Goal: Transaction & Acquisition: Download file/media

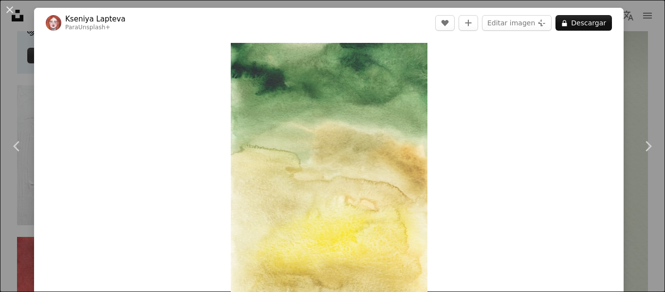
scroll to position [2623, 0]
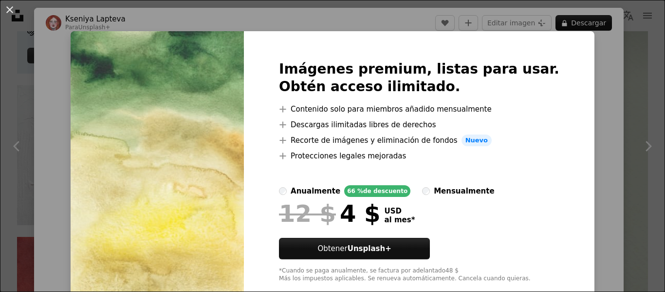
click at [158, 89] on img at bounding box center [157, 171] width 173 height 280
click at [590, 63] on div "An X shape Imágenes premium, listas para usar. Obtén acceso ilimitado. A plus s…" at bounding box center [332, 146] width 665 height 292
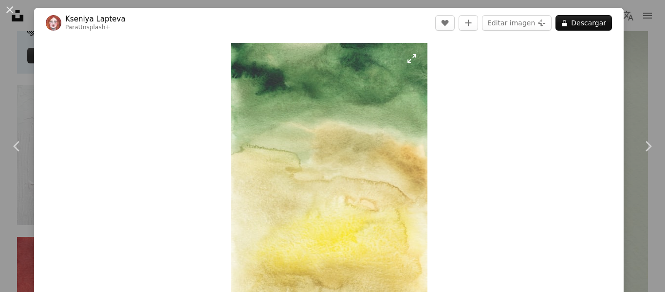
click at [301, 130] on img "Ampliar en esta imagen" at bounding box center [329, 184] width 197 height 283
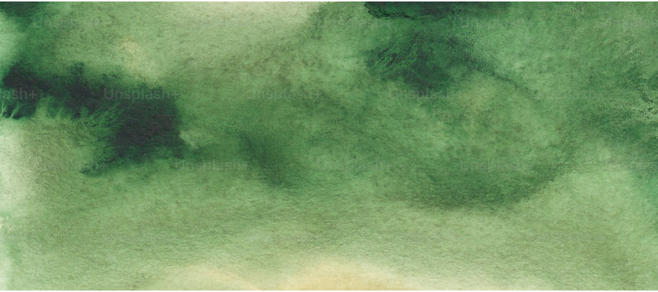
scroll to position [323, 0]
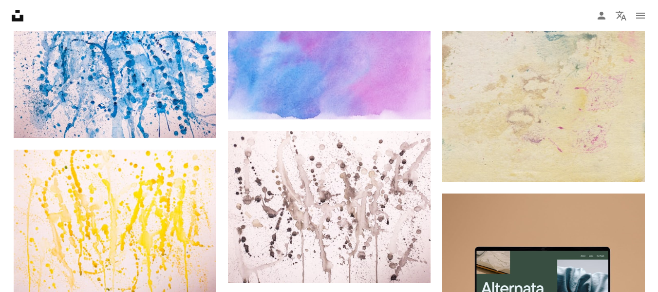
scroll to position [3841, 0]
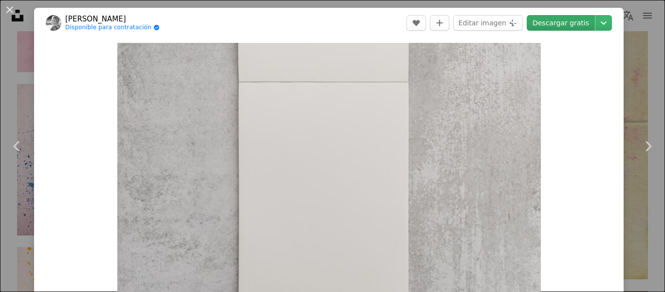
click at [573, 24] on link "Descargar gratis" at bounding box center [561, 23] width 68 height 16
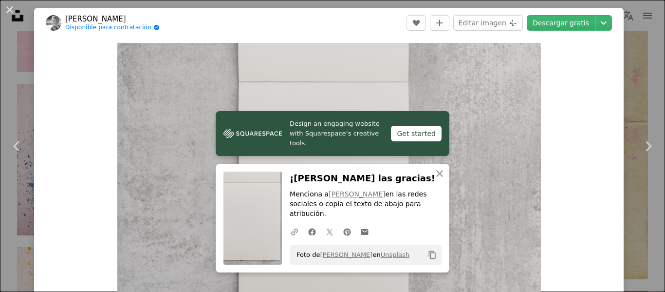
drag, startPoint x: 11, startPoint y: 7, endPoint x: 480, endPoint y: 107, distance: 479.3
click at [11, 7] on button "An X shape" at bounding box center [10, 10] width 12 height 12
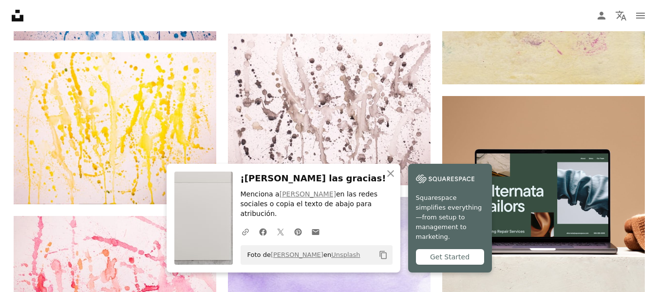
scroll to position [4084, 0]
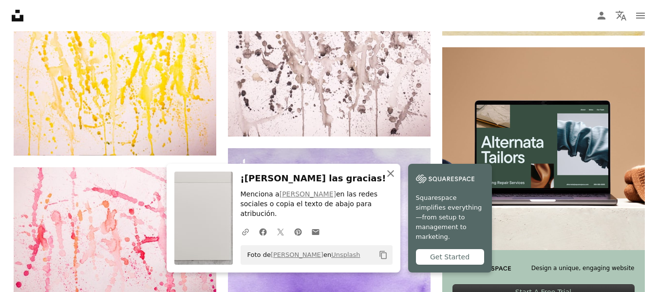
click at [394, 177] on icon "button" at bounding box center [390, 173] width 7 height 7
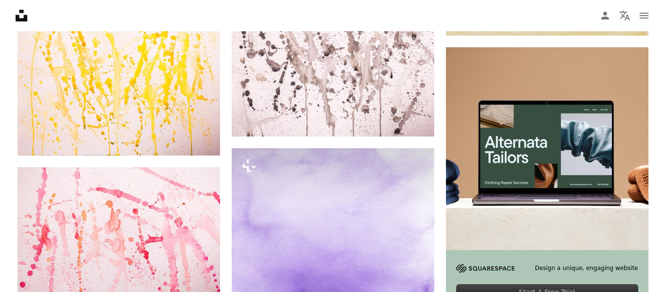
scroll to position [4133, 0]
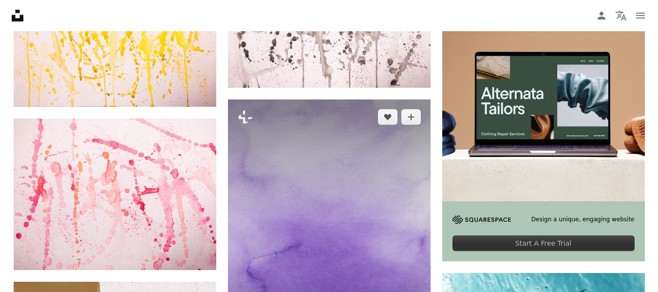
click at [339, 208] on img at bounding box center [329, 244] width 203 height 291
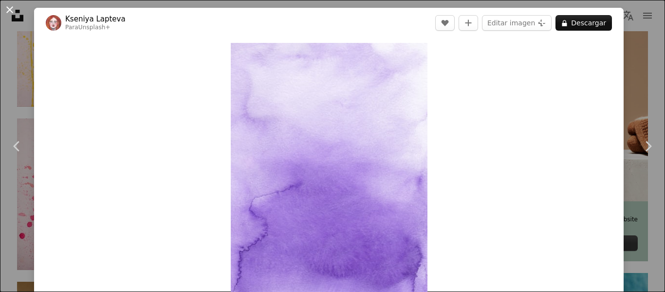
scroll to position [4328, 0]
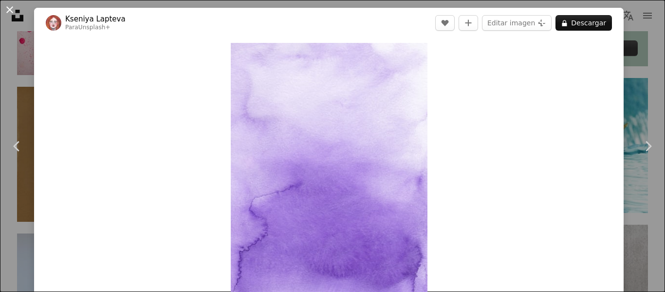
click at [10, 12] on button "An X shape" at bounding box center [10, 10] width 12 height 12
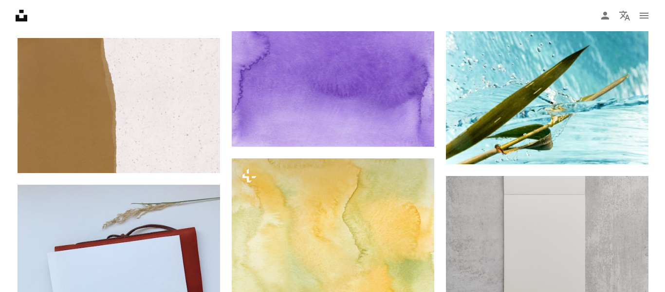
scroll to position [4425, 0]
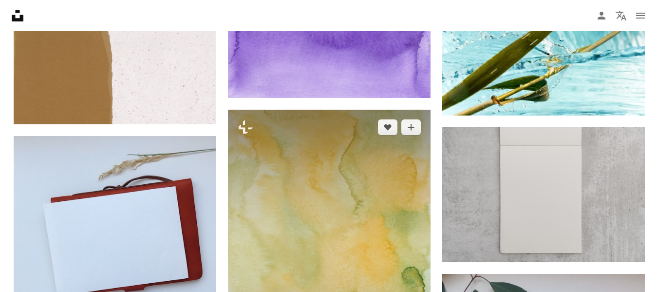
click at [337, 163] on img at bounding box center [329, 256] width 203 height 293
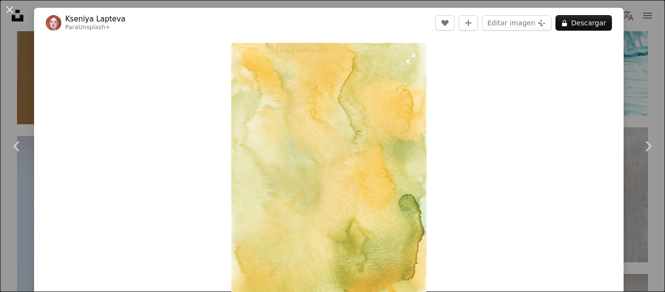
scroll to position [97, 0]
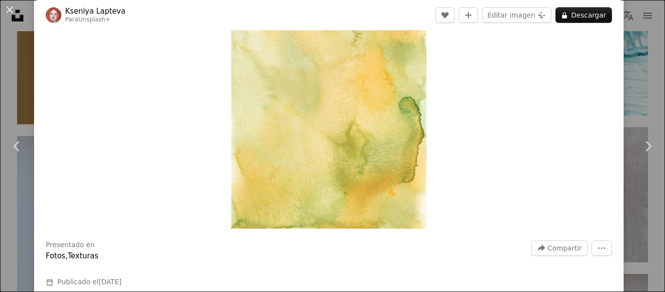
click at [318, 122] on img "Ampliar en esta imagen" at bounding box center [328, 86] width 195 height 283
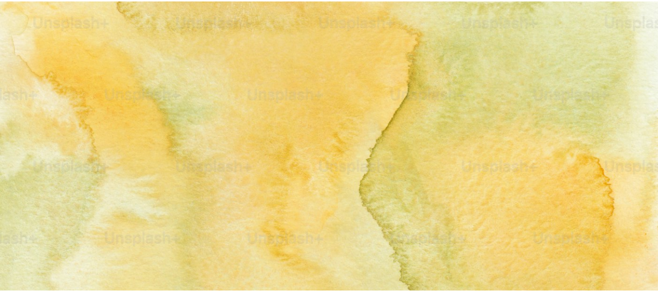
scroll to position [326, 0]
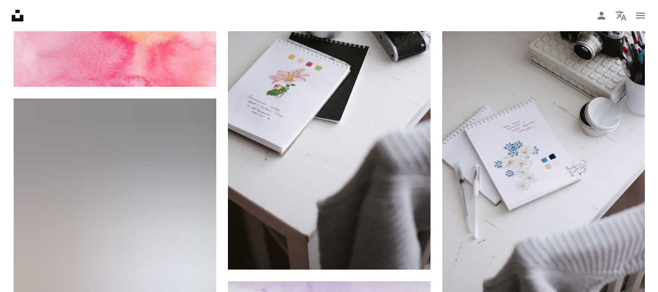
scroll to position [8175, 0]
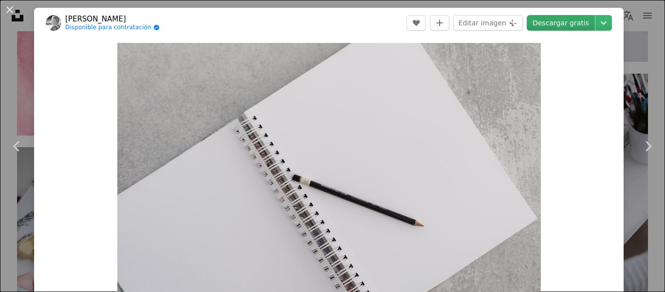
click at [560, 24] on link "Descargar gratis" at bounding box center [561, 23] width 68 height 16
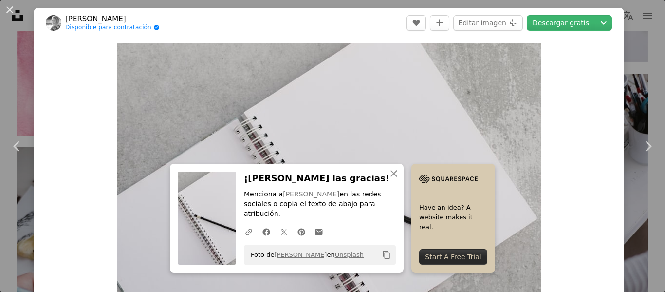
drag, startPoint x: 12, startPoint y: 7, endPoint x: 16, endPoint y: 27, distance: 20.4
click at [12, 7] on button "An X shape" at bounding box center [10, 10] width 12 height 12
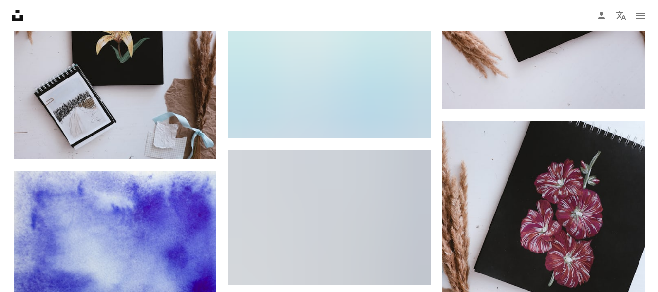
scroll to position [11778, 0]
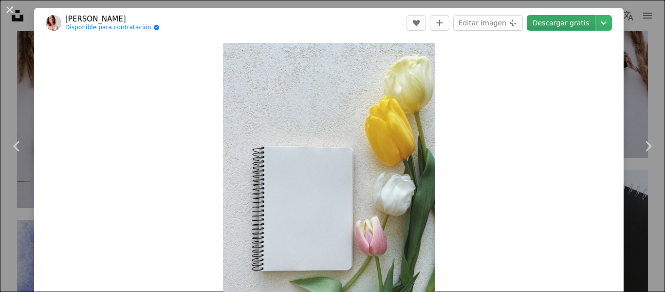
click at [564, 23] on link "Descargar gratis" at bounding box center [561, 23] width 68 height 16
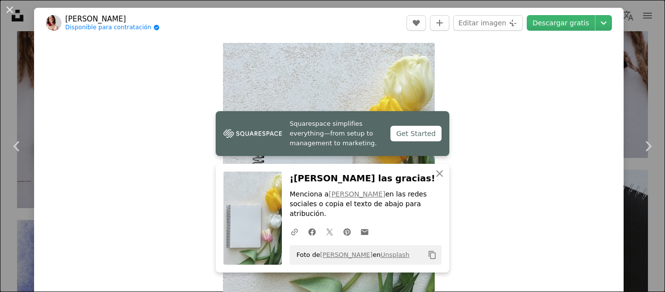
drag, startPoint x: 10, startPoint y: 15, endPoint x: 57, endPoint y: 120, distance: 115.3
click at [10, 15] on button "An X shape" at bounding box center [10, 10] width 12 height 12
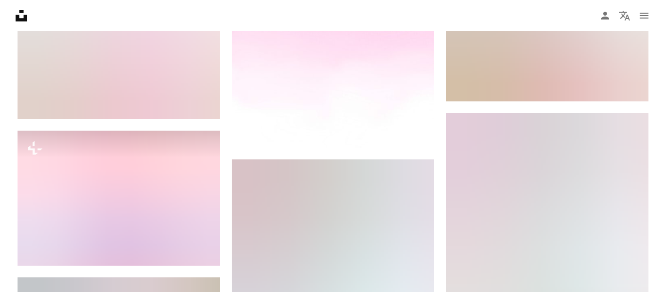
scroll to position [14018, 0]
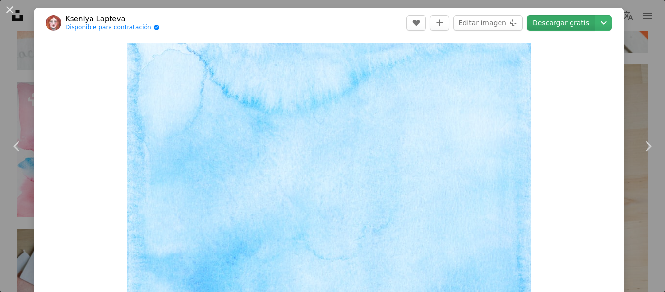
click at [556, 27] on link "Descargar gratis" at bounding box center [561, 23] width 68 height 16
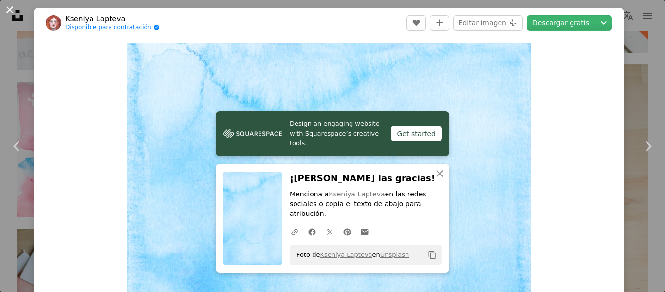
click at [11, 12] on button "An X shape" at bounding box center [10, 10] width 12 height 12
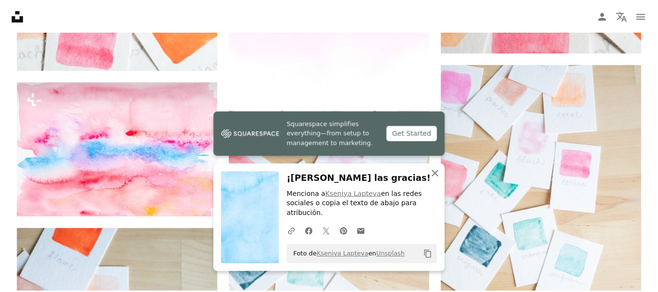
scroll to position [14261, 0]
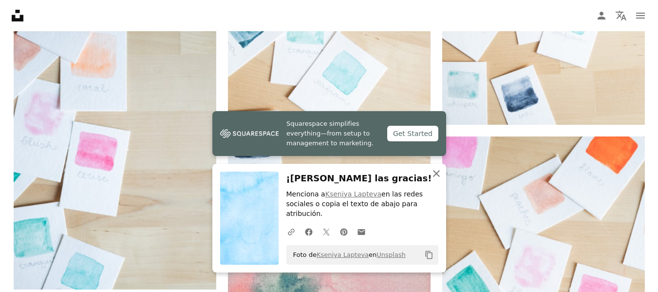
click at [438, 177] on icon "button" at bounding box center [436, 173] width 7 height 7
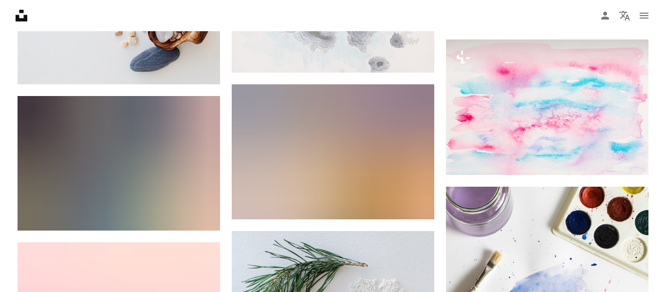
scroll to position [15235, 0]
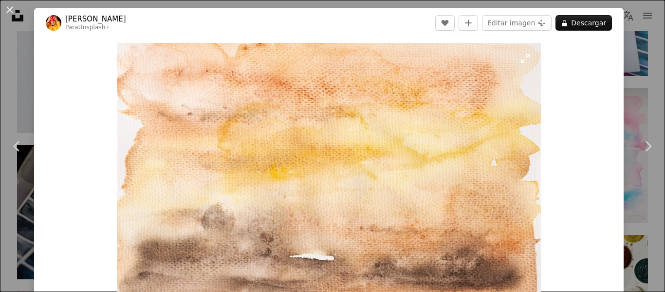
click at [383, 107] on img "Ampliar en esta imagen" at bounding box center [329, 184] width 424 height 283
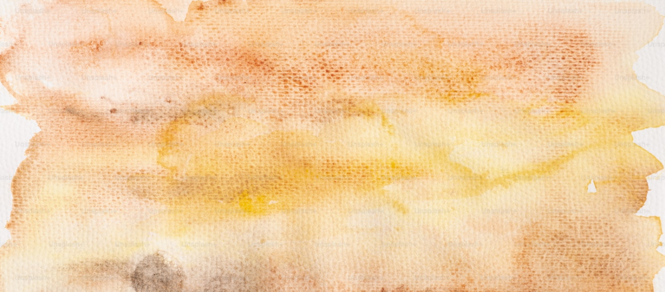
scroll to position [72, 0]
